Goal: Communication & Community: Answer question/provide support

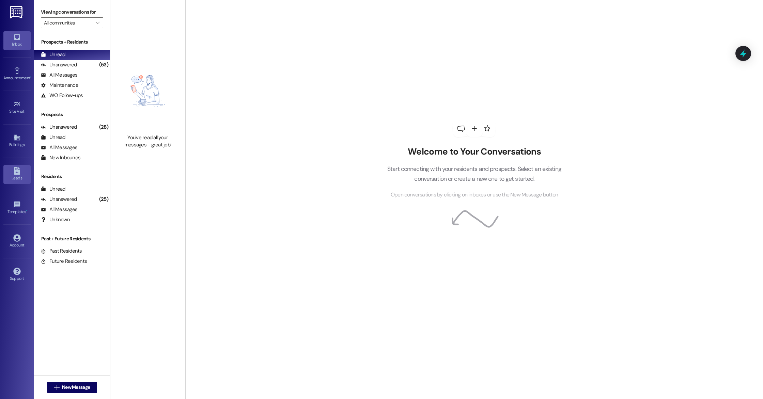
click at [16, 178] on div "Leads" at bounding box center [17, 178] width 34 height 7
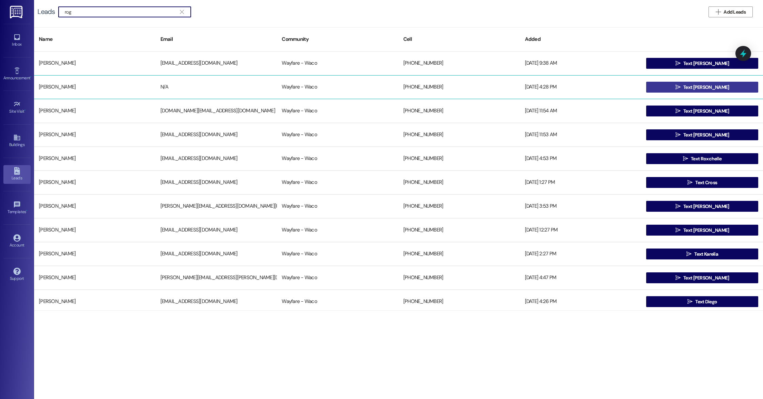
type input "rog"
click at [690, 85] on span " Text [PERSON_NAME]" at bounding box center [702, 87] width 57 height 10
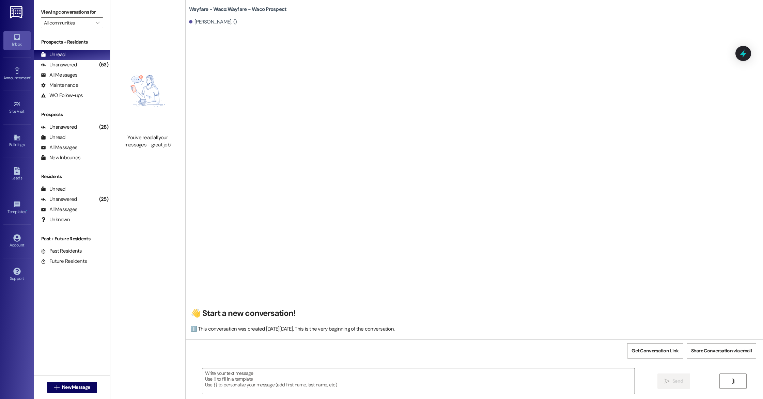
click at [274, 386] on textarea at bounding box center [418, 382] width 432 height 26
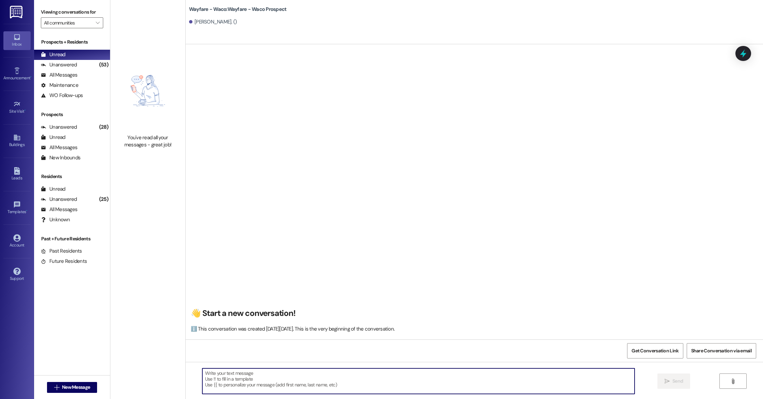
paste textarea "Hello (__), I wanted to see if you were still interested in scheduling a tour f…"
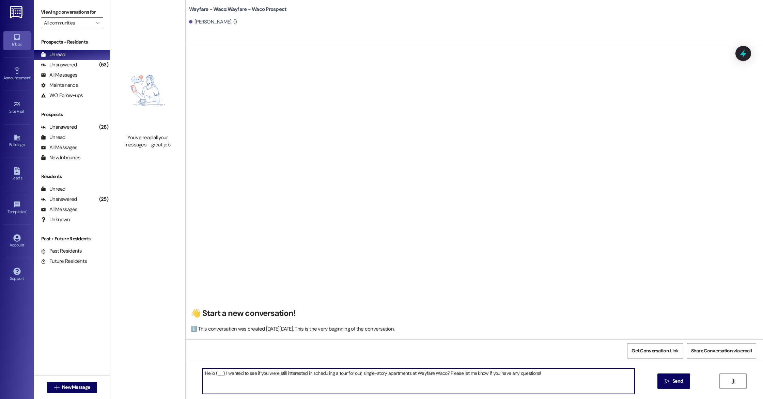
click at [219, 372] on textarea "Hello (__), I wanted to see if you were still interested in scheduling a tour f…" at bounding box center [418, 382] width 432 height 26
click at [285, 382] on textarea "Hello [PERSON_NAME], I wanted to see if you were still interested in scheduling…" at bounding box center [418, 382] width 432 height 26
type textarea "Hello [PERSON_NAME], I wanted to see if you were still interested in scheduling…"
click at [670, 384] on span " Send" at bounding box center [673, 381] width 21 height 7
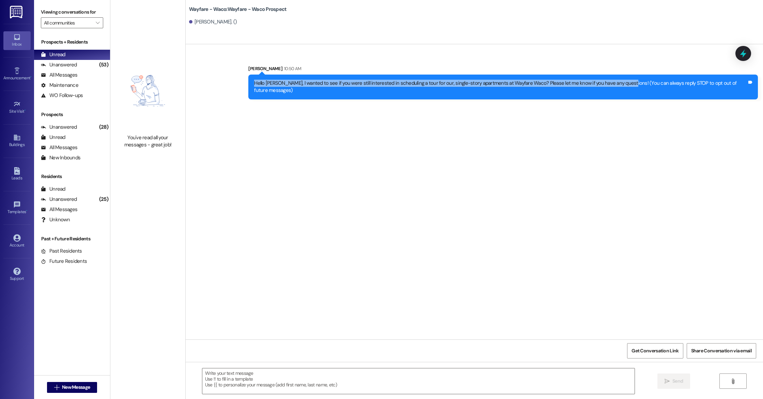
drag, startPoint x: 259, startPoint y: 83, endPoint x: 623, endPoint y: 84, distance: 364.3
click at [623, 84] on div "Hello [PERSON_NAME], I wanted to see if you were still interested in scheduling…" at bounding box center [501, 87] width 494 height 15
copy div "Hello [PERSON_NAME], I wanted to see if you were still interested in scheduling…"
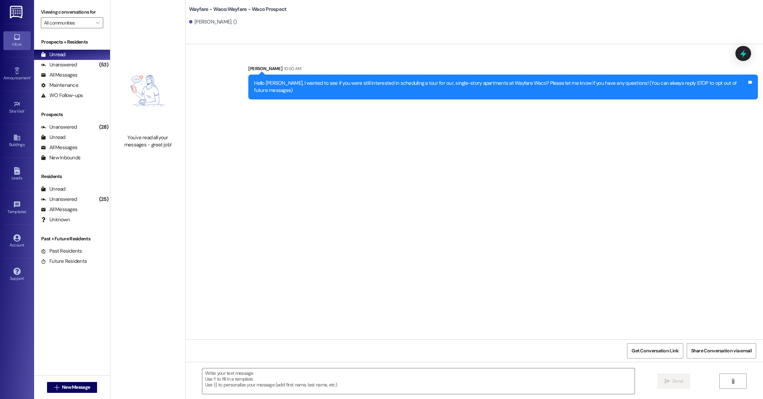
click at [474, 31] on div "Wayfare - Waco: Wayfare - Waco Prospect [PERSON_NAME]. ()" at bounding box center [475, 22] width 578 height 44
click at [20, 178] on div "Leads" at bounding box center [17, 178] width 34 height 7
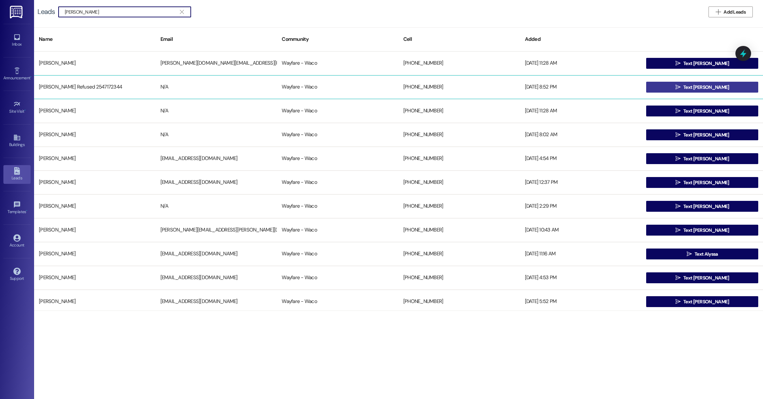
type input "[PERSON_NAME]"
click at [721, 88] on button " Text [PERSON_NAME]" at bounding box center [702, 87] width 112 height 11
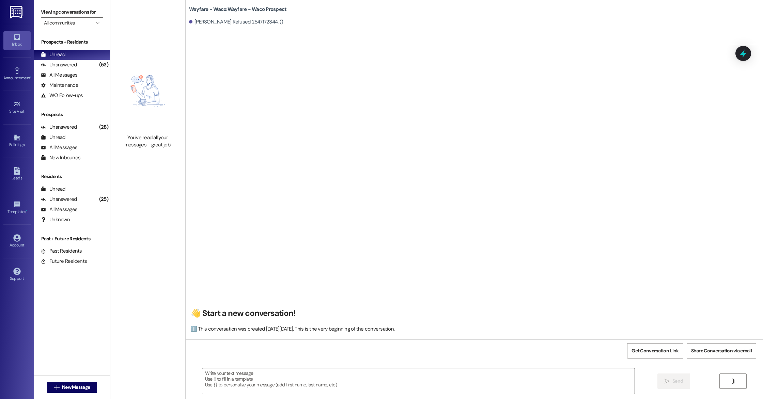
click at [316, 388] on textarea at bounding box center [418, 382] width 432 height 26
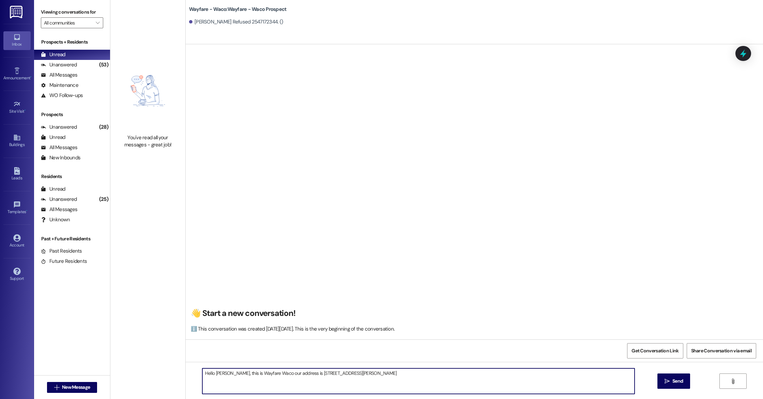
click at [238, 372] on textarea "Hello [PERSON_NAME], this is Wayfare Waco our address is [STREET_ADDRESS][PERSO…" at bounding box center [418, 382] width 432 height 26
click at [364, 373] on textarea "Hello [PERSON_NAME], thank you for your interested in our community here at Way…" at bounding box center [418, 382] width 432 height 26
click at [589, 385] on textarea "Hello [PERSON_NAME], thank you for your interested in our community here at Way…" at bounding box center [418, 382] width 432 height 26
type textarea "Hello [PERSON_NAME], thank you for your interested in our community here at Way…"
click at [674, 383] on span "Send" at bounding box center [678, 381] width 11 height 7
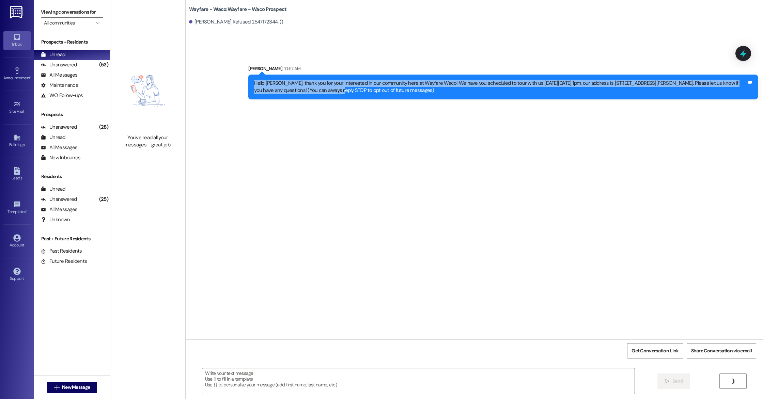
drag, startPoint x: 249, startPoint y: 82, endPoint x: 300, endPoint y: 88, distance: 51.5
click at [300, 88] on div "Hello [PERSON_NAME], thank you for your interested in our community here at Way…" at bounding box center [501, 87] width 494 height 15
copy div "Hello [PERSON_NAME], thank you for your interested in our community here at Way…"
click at [17, 177] on div "Leads" at bounding box center [17, 178] width 34 height 7
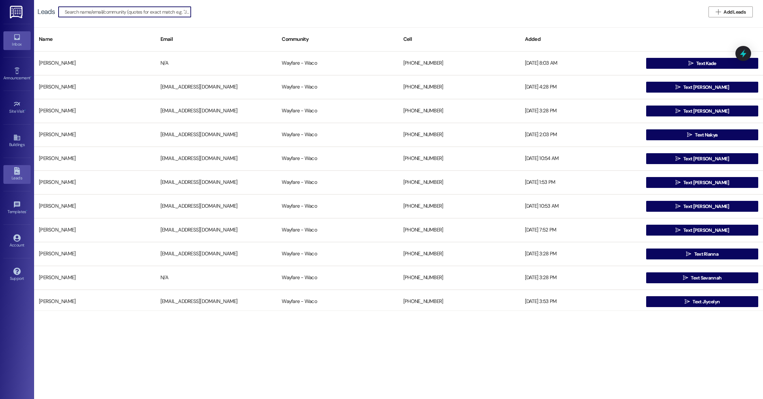
click at [13, 34] on icon at bounding box center [16, 36] width 7 height 7
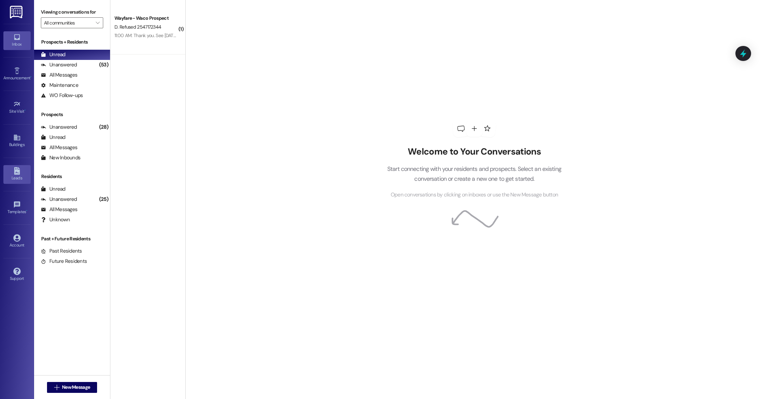
click at [13, 176] on div "Leads" at bounding box center [17, 178] width 34 height 7
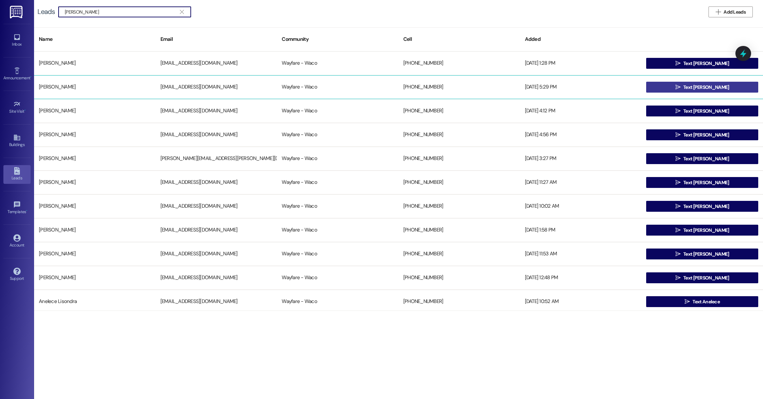
type input "[PERSON_NAME]"
click at [698, 90] on span "Text [PERSON_NAME]" at bounding box center [707, 87] width 46 height 7
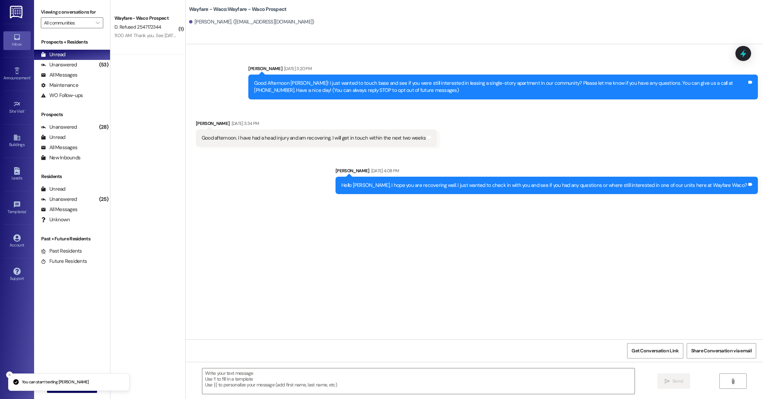
click at [309, 381] on textarea at bounding box center [418, 382] width 432 height 26
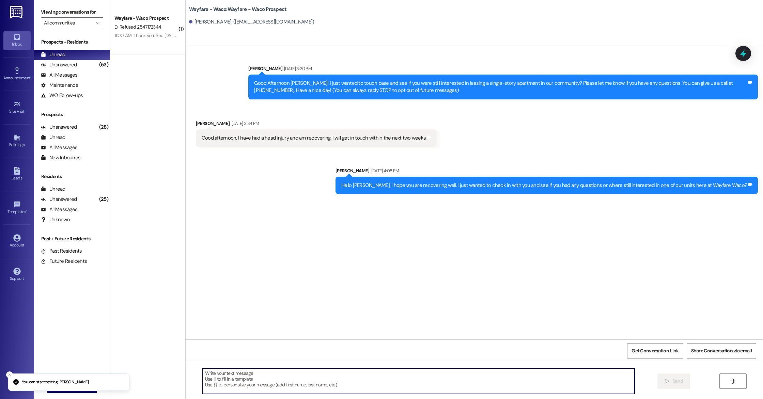
paste textarea "[URL][DOMAIN_NAME]"
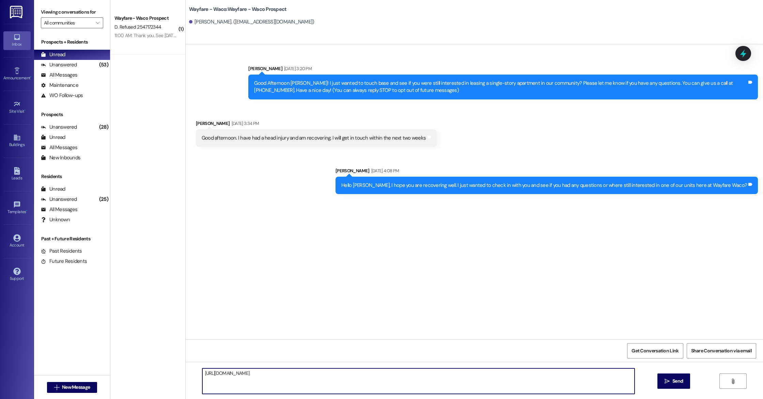
drag, startPoint x: 301, startPoint y: 377, endPoint x: 194, endPoint y: 372, distance: 106.5
click at [199, 372] on div "[URL][DOMAIN_NAME]" at bounding box center [415, 381] width 433 height 26
paste textarea "[URL][DOMAIN_NAME]"
type textarea "Hey [PERSON_NAME], i have attached the link to our pet screening, please let us…"
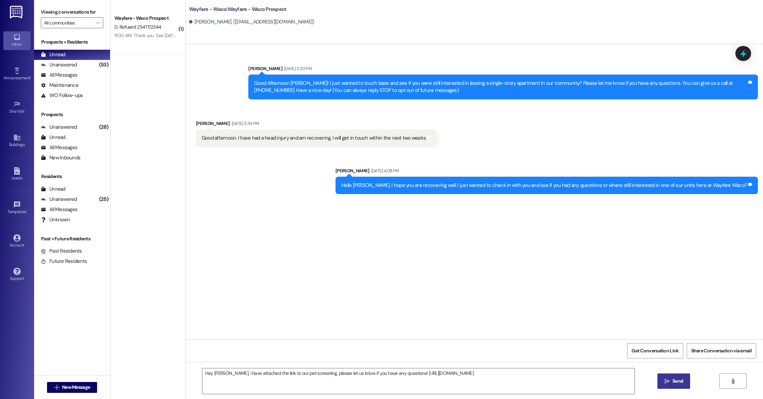
click at [673, 384] on span "Send" at bounding box center [678, 381] width 11 height 7
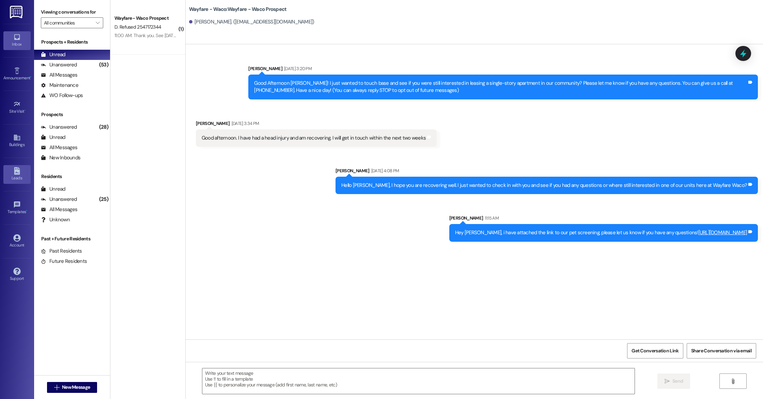
click at [23, 174] on link "Leads" at bounding box center [16, 174] width 27 height 18
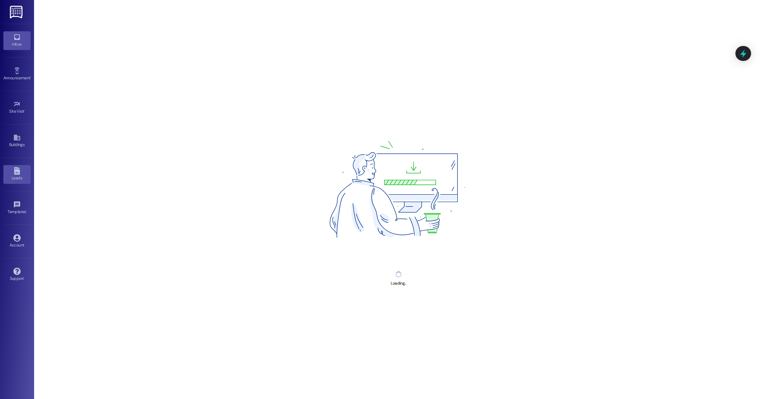
click at [18, 37] on icon at bounding box center [16, 36] width 7 height 7
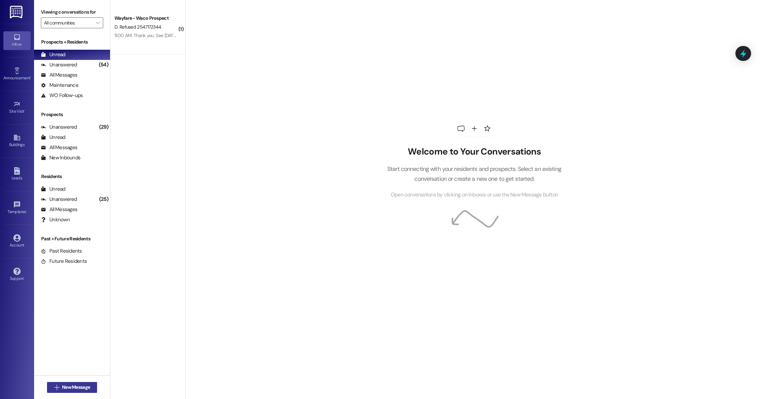
click at [70, 384] on span "New Message" at bounding box center [76, 387] width 28 height 7
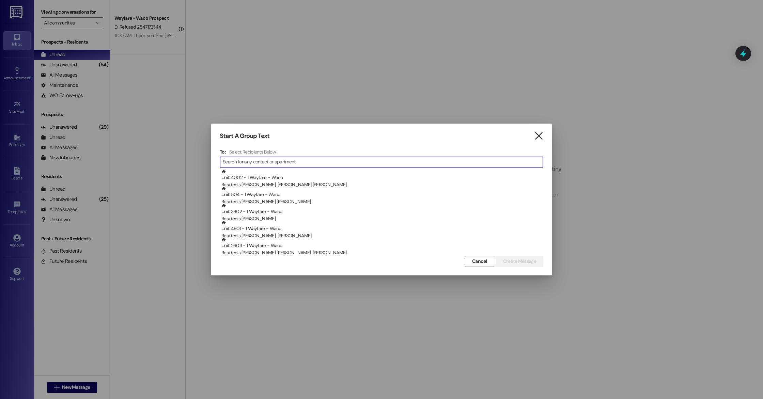
click at [540, 139] on icon "" at bounding box center [538, 136] width 9 height 7
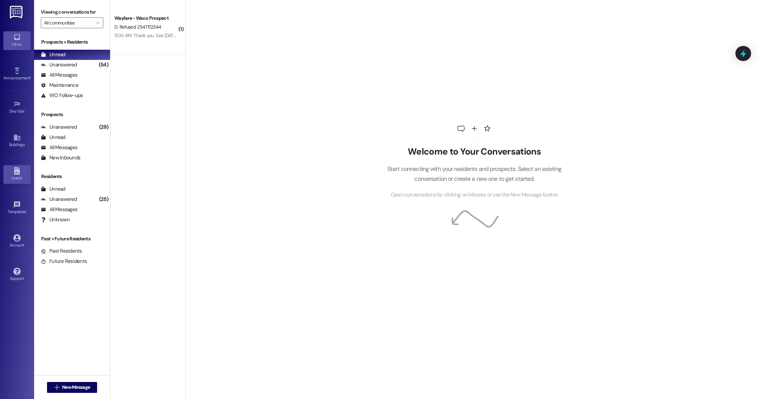
click at [19, 177] on div "Leads" at bounding box center [17, 178] width 34 height 7
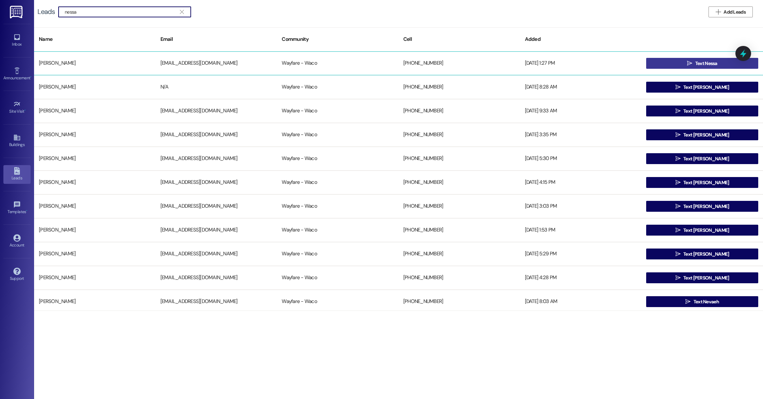
type input "nessa"
click at [668, 62] on button " Text Nessa" at bounding box center [702, 63] width 112 height 11
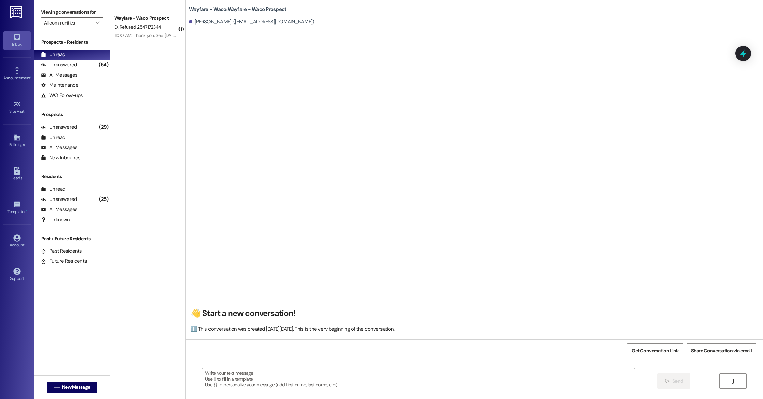
click at [250, 373] on textarea at bounding box center [418, 382] width 432 height 26
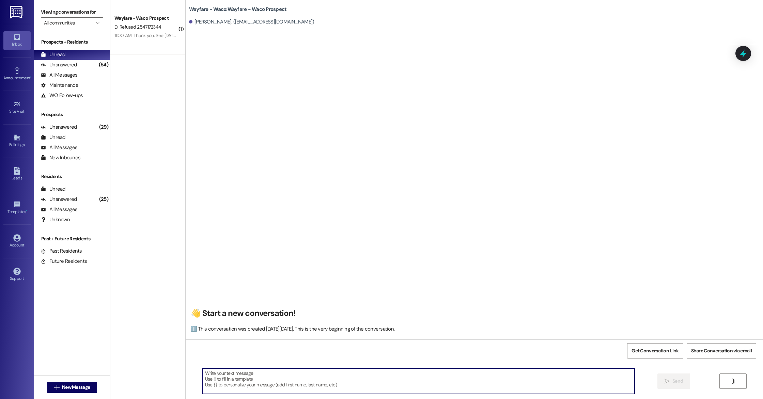
paste textarea "Hello (____), I wanted to touch base with you and see if you were still interes…"
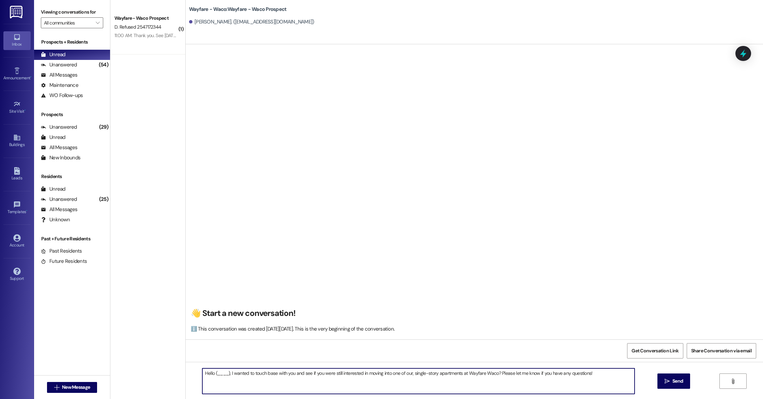
click at [225, 376] on textarea "Hello (____), I wanted to touch base with you and see if you were still interes…" at bounding box center [418, 382] width 432 height 26
click at [241, 384] on textarea "Hello [PERSON_NAME], I wanted to touch base with you and see if you were still …" at bounding box center [418, 382] width 432 height 26
type textarea "Hello [PERSON_NAME], I wanted to touch base with you and see if you were still …"
click at [670, 382] on span " Send" at bounding box center [673, 381] width 21 height 7
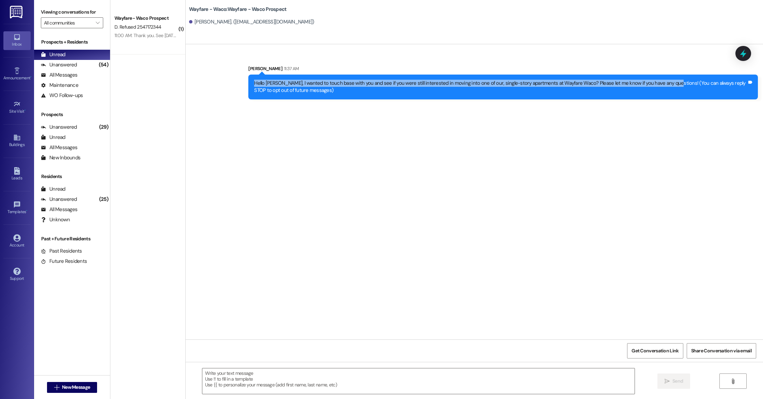
drag, startPoint x: 661, startPoint y: 82, endPoint x: 247, endPoint y: 79, distance: 413.7
click at [248, 79] on div "Hello [PERSON_NAME], I wanted to touch base with you and see if you were still …" at bounding box center [503, 87] width 510 height 25
copy div "Hello [PERSON_NAME], I wanted to touch base with you and see if you were still …"
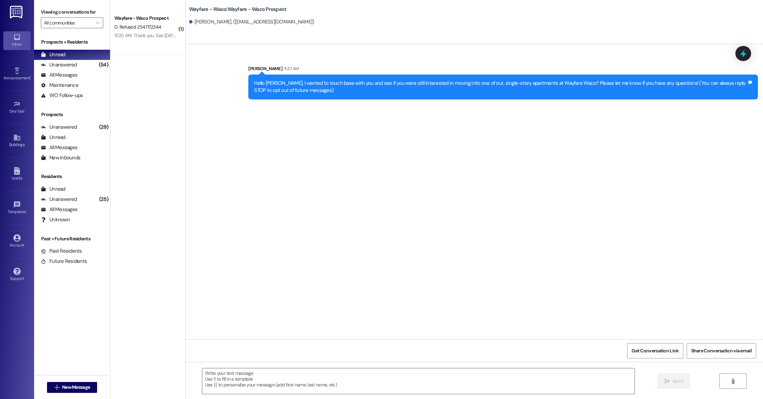
click at [228, 67] on div "Sent via SMS [PERSON_NAME] 11:37 AM Hello [PERSON_NAME], I wanted to touch base…" at bounding box center [475, 77] width 578 height 55
click at [21, 179] on div "Leads" at bounding box center [17, 178] width 34 height 7
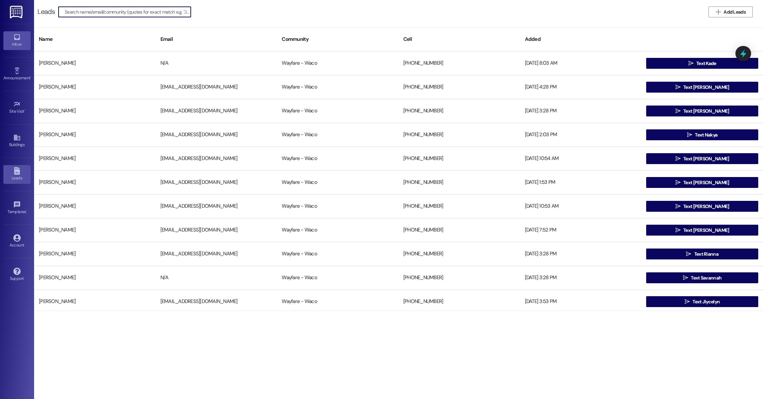
click at [17, 38] on icon at bounding box center [16, 36] width 7 height 7
